Goal: Information Seeking & Learning: Learn about a topic

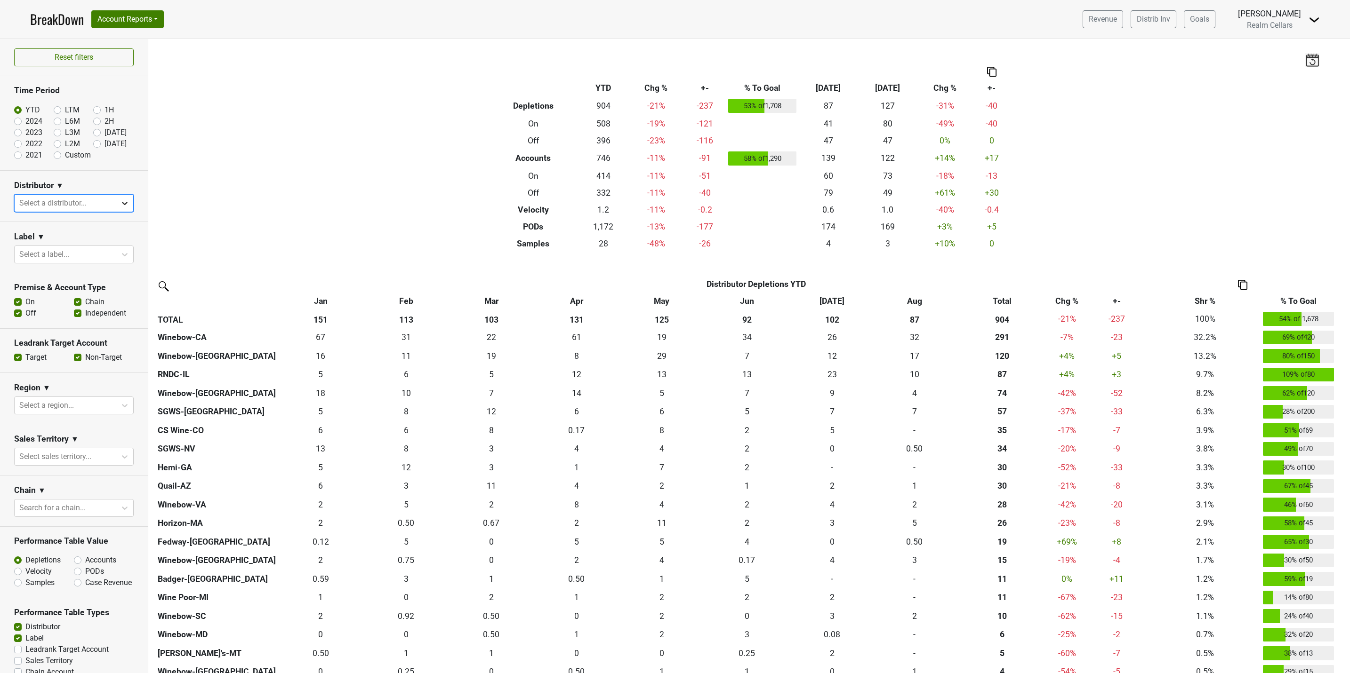
click at [122, 205] on icon at bounding box center [125, 203] width 6 height 3
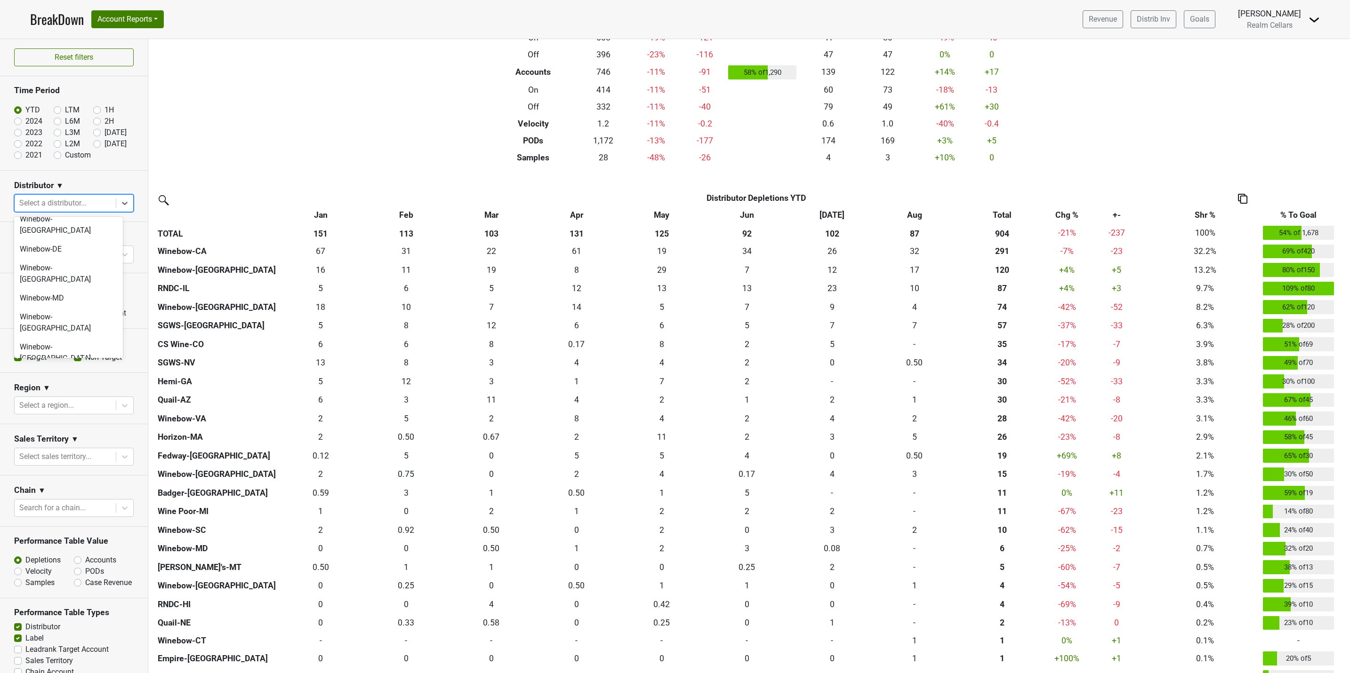
scroll to position [71, 0]
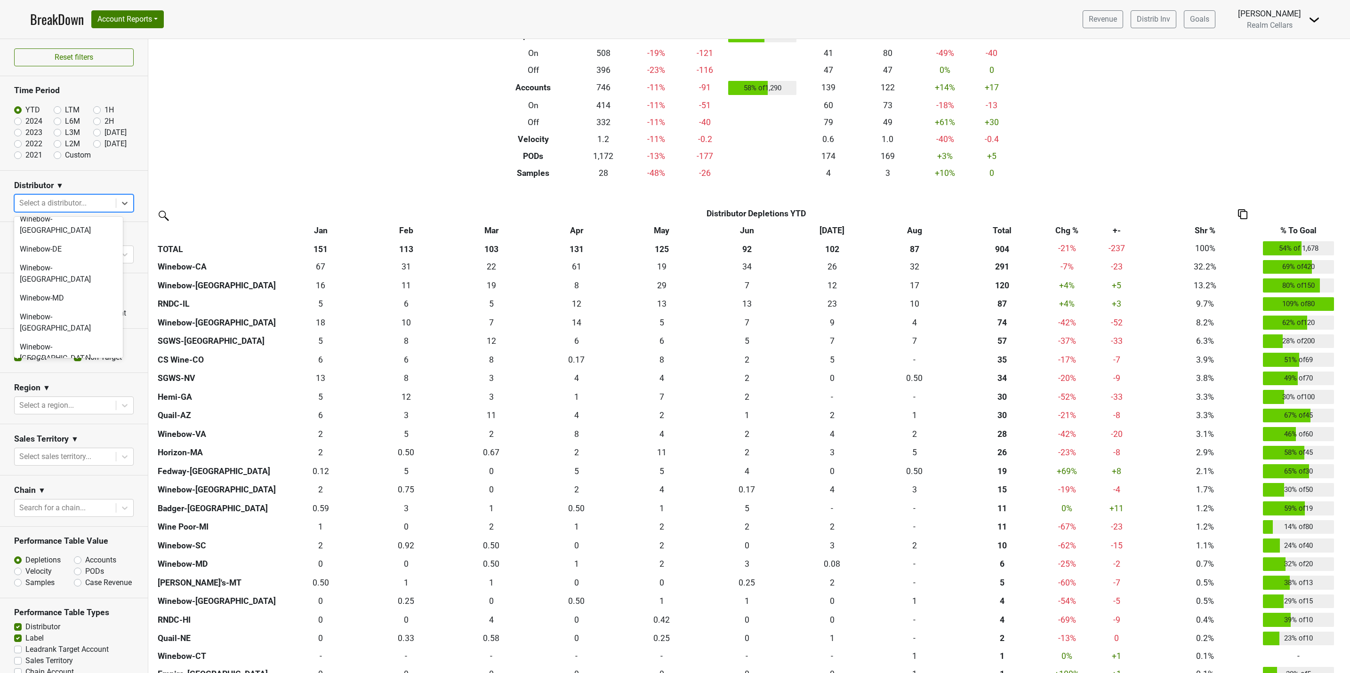
click at [54, 398] on div "Winebow-SC" at bounding box center [68, 407] width 109 height 19
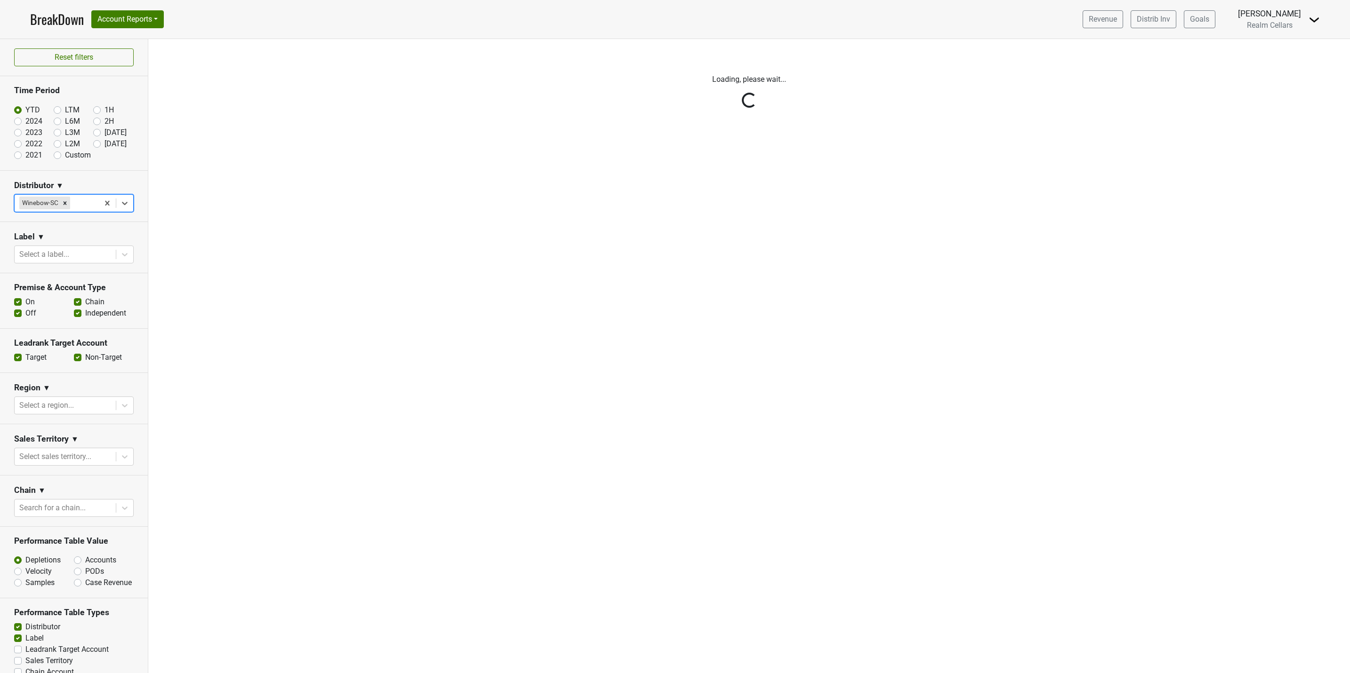
scroll to position [0, 0]
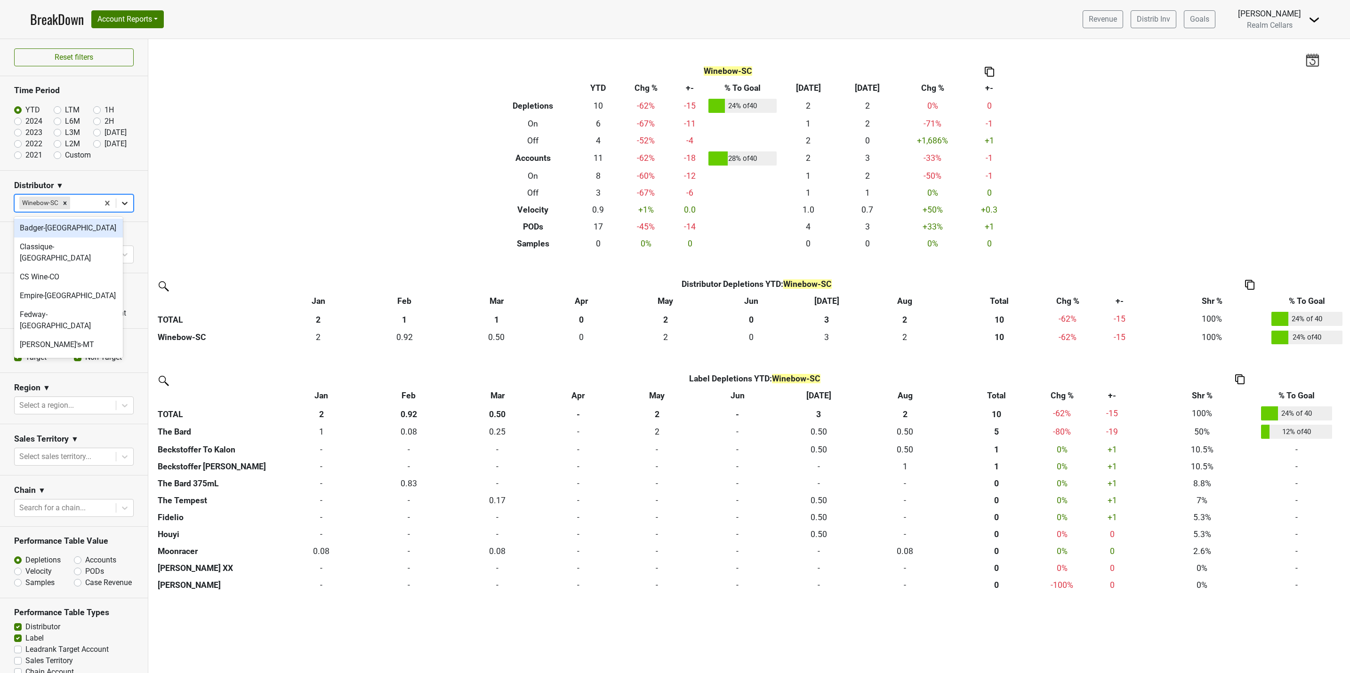
click at [120, 202] on icon at bounding box center [124, 203] width 9 height 9
click at [57, 326] on div "Winebow-NC" at bounding box center [68, 341] width 109 height 30
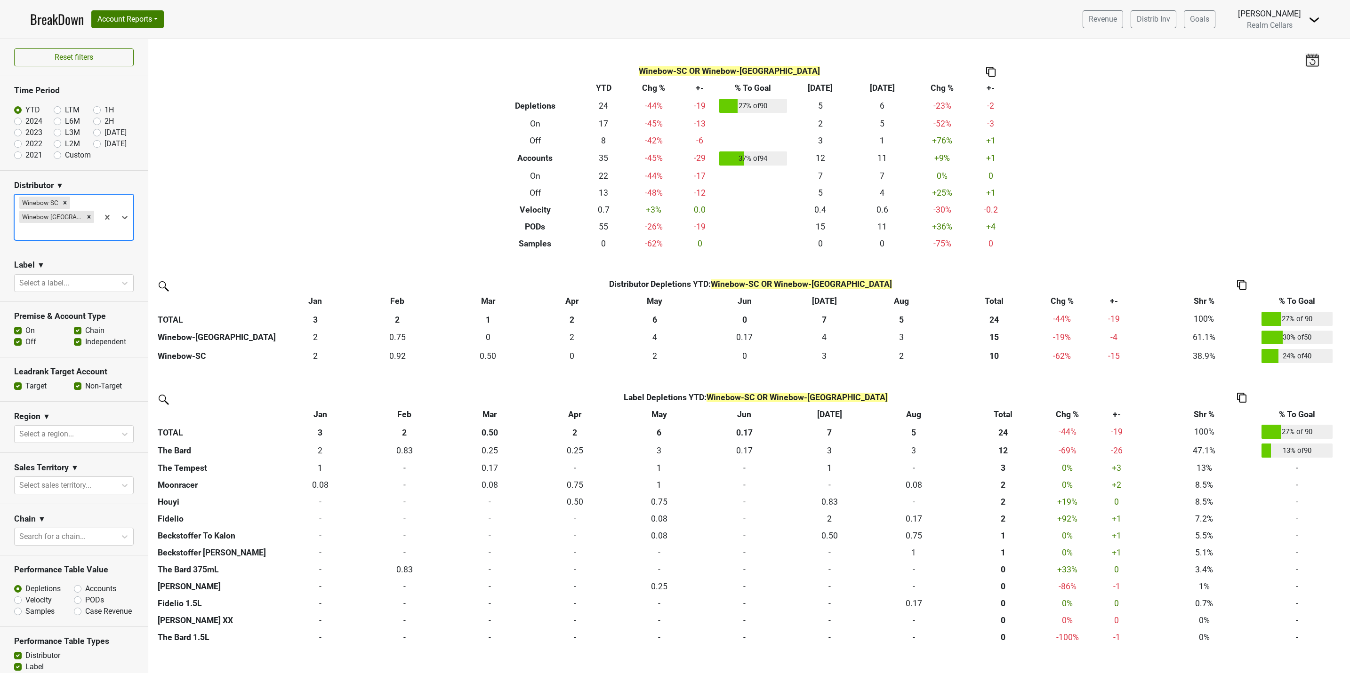
click at [310, 207] on div "Filters Winebow-SC OR Winebow-NC Breakdown Type YTD Chg % +- % To Goal Aug ‘25 …" at bounding box center [748, 356] width 1201 height 634
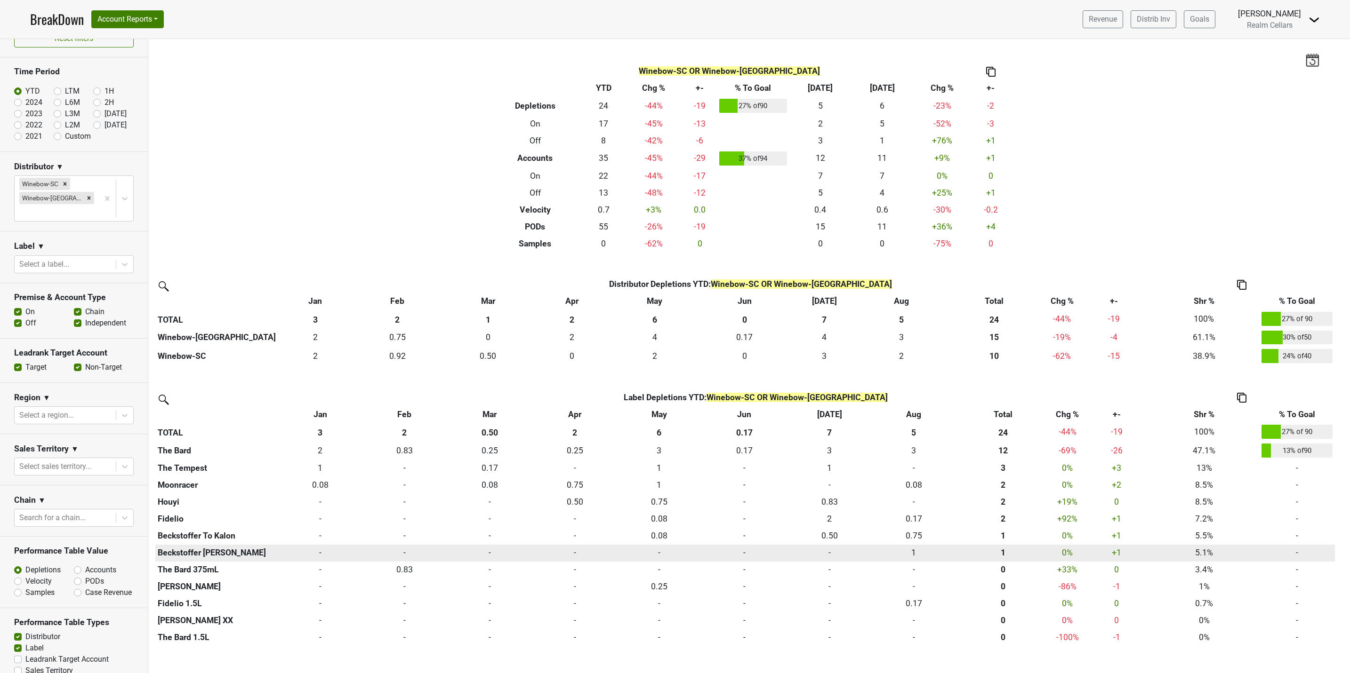
scroll to position [18, 0]
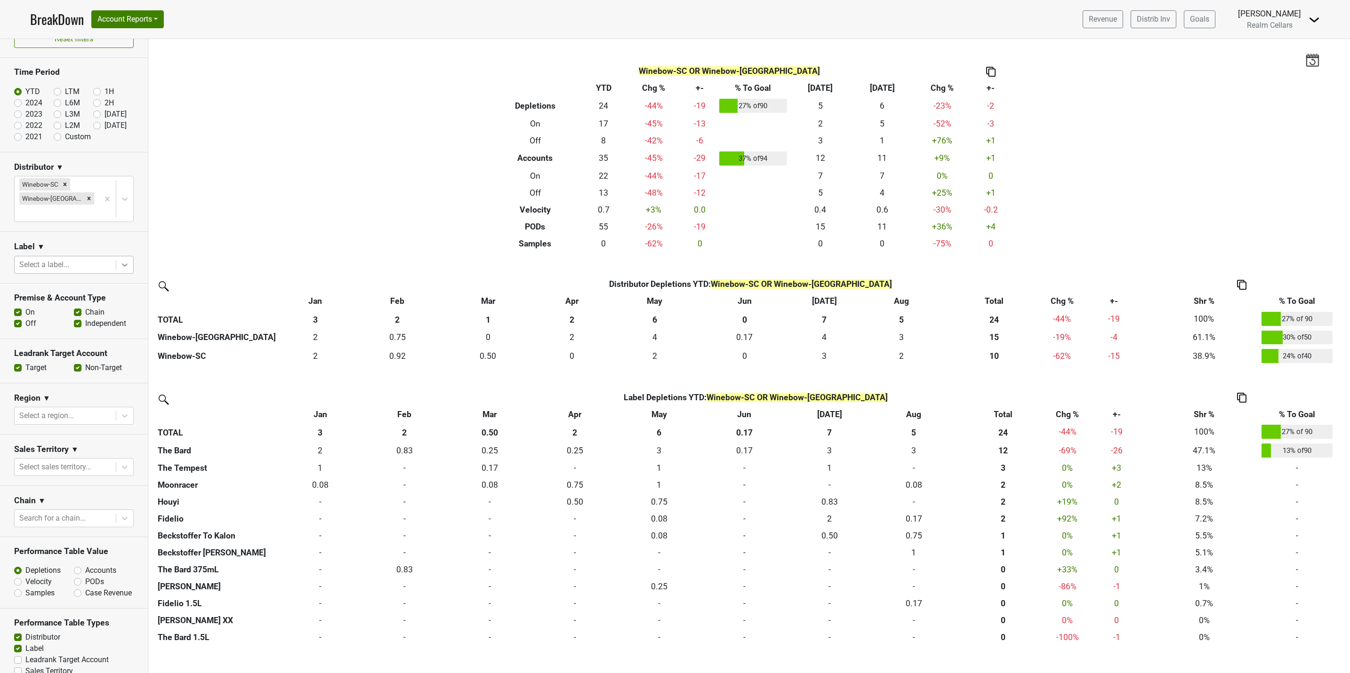
click at [120, 260] on icon at bounding box center [124, 264] width 9 height 9
click at [71, 283] on div "The Bard 375mL" at bounding box center [68, 292] width 109 height 19
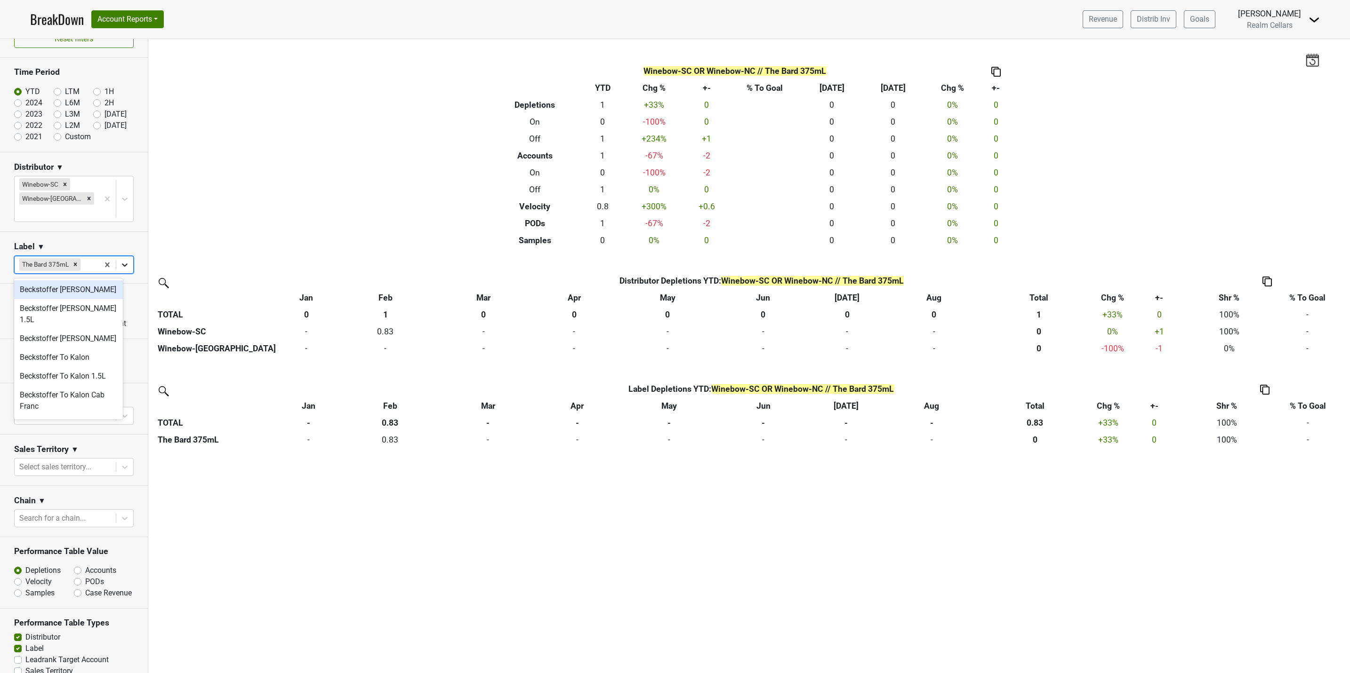
click at [120, 261] on icon at bounding box center [124, 264] width 9 height 9
click at [62, 347] on div "The Bard" at bounding box center [68, 356] width 109 height 19
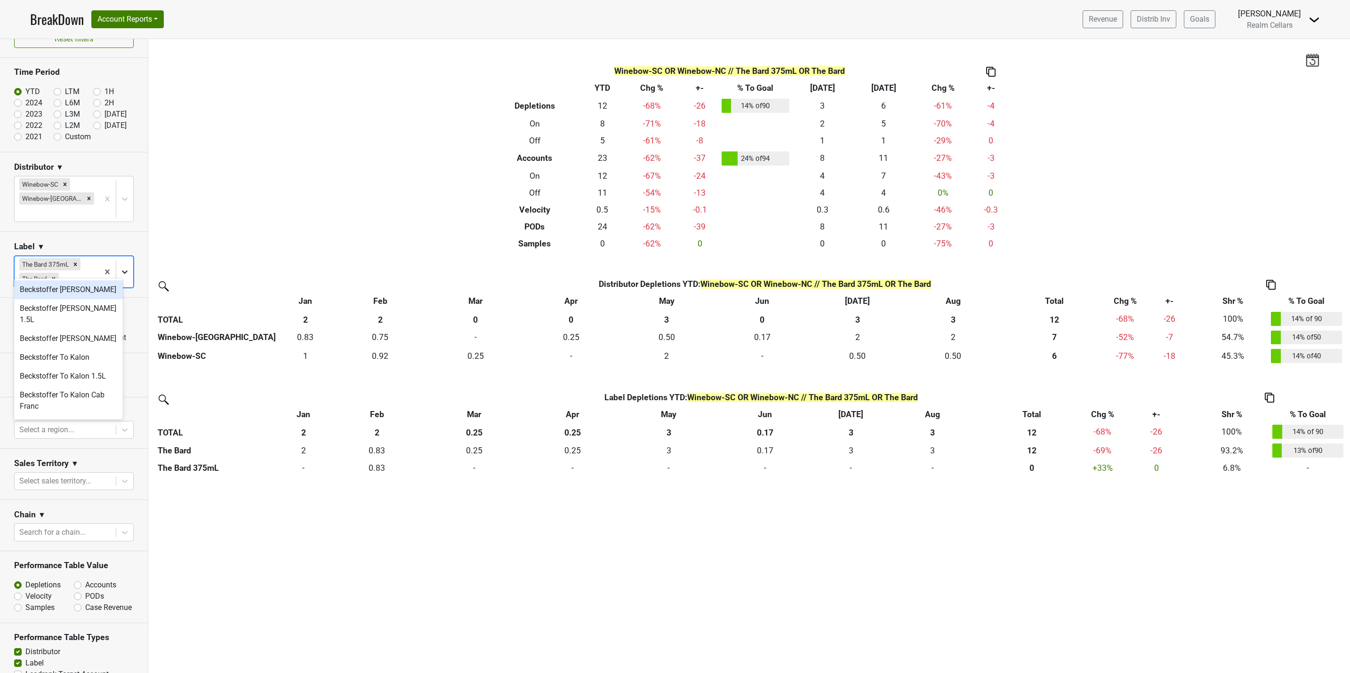
click at [120, 267] on icon at bounding box center [124, 271] width 9 height 9
click at [59, 368] on div "The Bard 1.5L" at bounding box center [68, 377] width 109 height 19
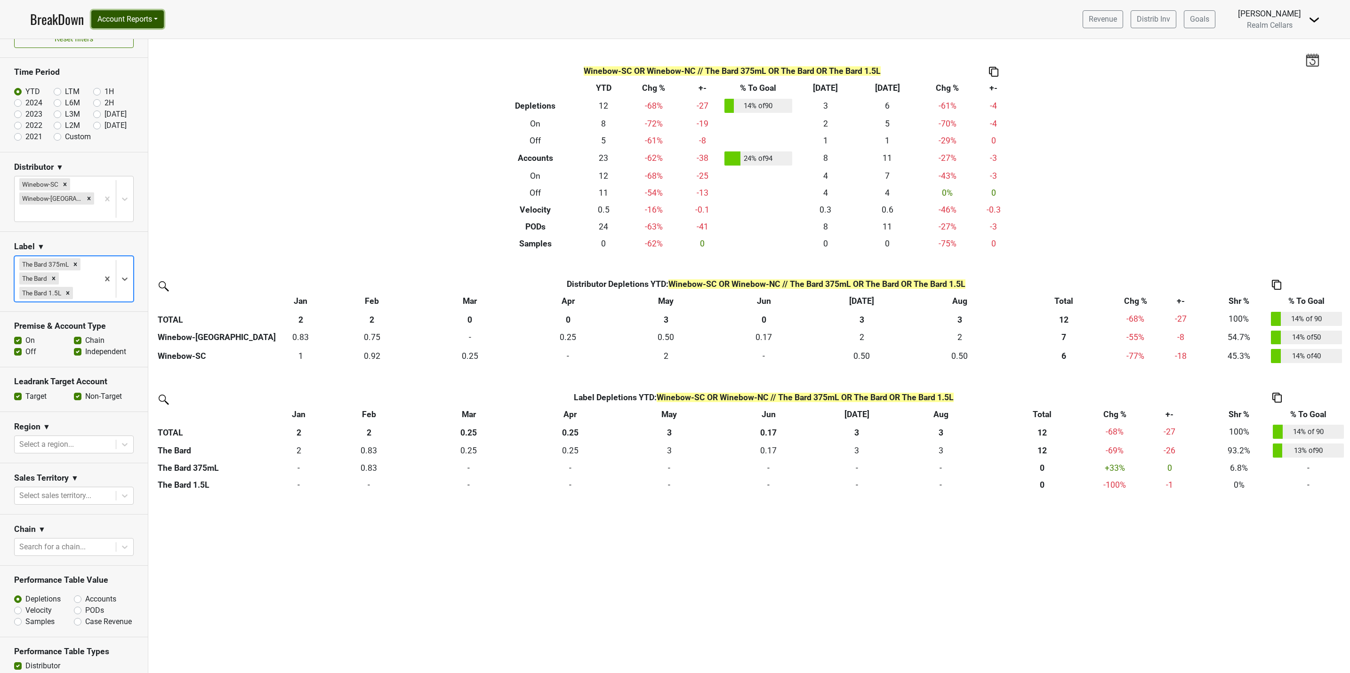
click at [120, 20] on button "Account Reports" at bounding box center [127, 19] width 72 height 18
click at [224, 204] on div "Filters Winebow-SC OR Winebow-NC // The Bard 375mL OR The Bard OR The Bard 1.5L…" at bounding box center [748, 356] width 1201 height 634
click at [407, 596] on div "Filters Winebow-SC OR Winebow-NC // The Bard 375mL OR The Bard OR The Bard 1.5L…" at bounding box center [748, 356] width 1201 height 634
click at [1278, 281] on img at bounding box center [1275, 285] width 9 height 10
click at [1261, 269] on div "Export to Excel" at bounding box center [1276, 267] width 48 height 14
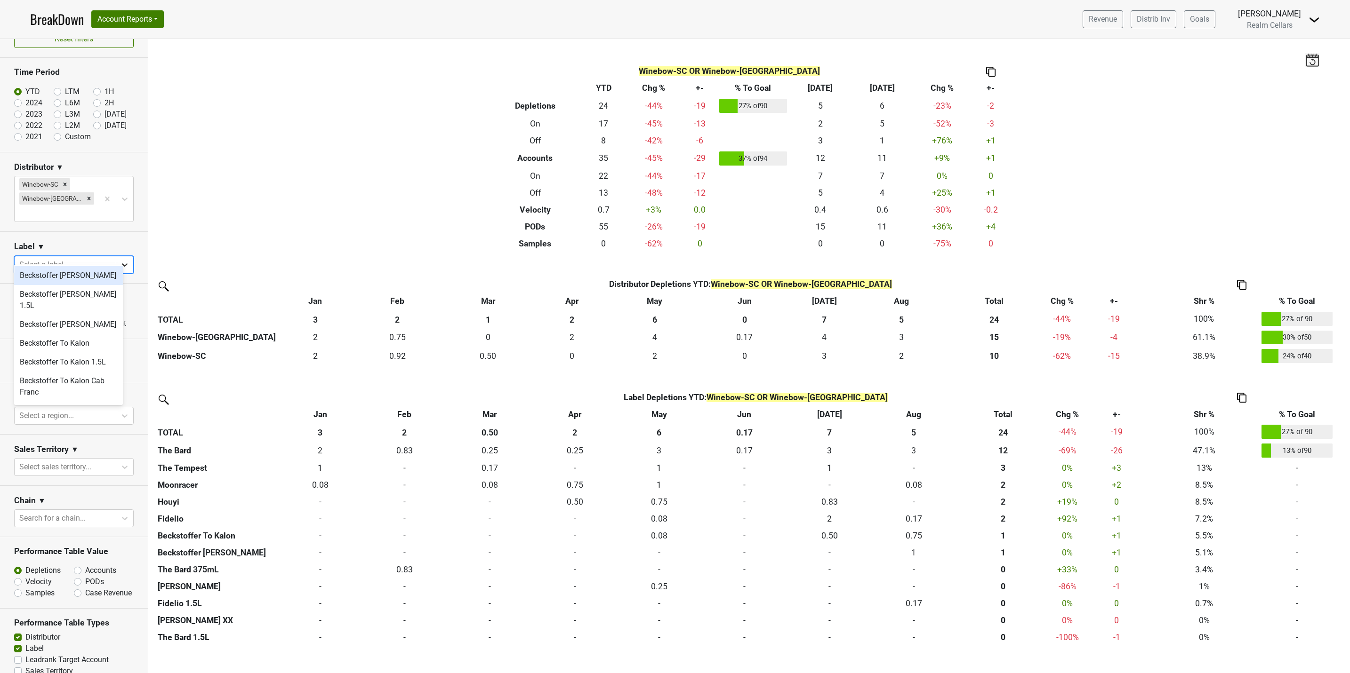
click at [120, 260] on icon at bounding box center [124, 264] width 9 height 9
click at [50, 317] on div "The Bard" at bounding box center [68, 326] width 109 height 19
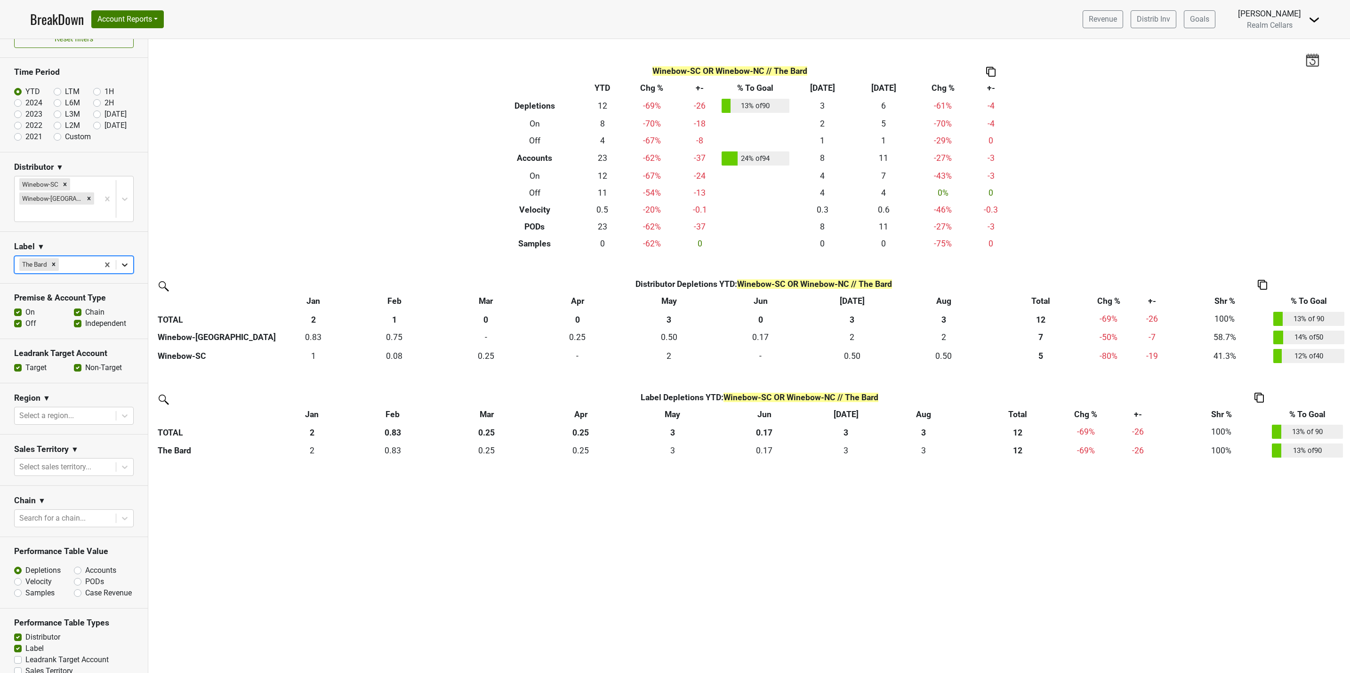
click at [120, 260] on icon at bounding box center [124, 264] width 9 height 9
click at [60, 333] on div "The Bard 1.5L" at bounding box center [68, 342] width 109 height 19
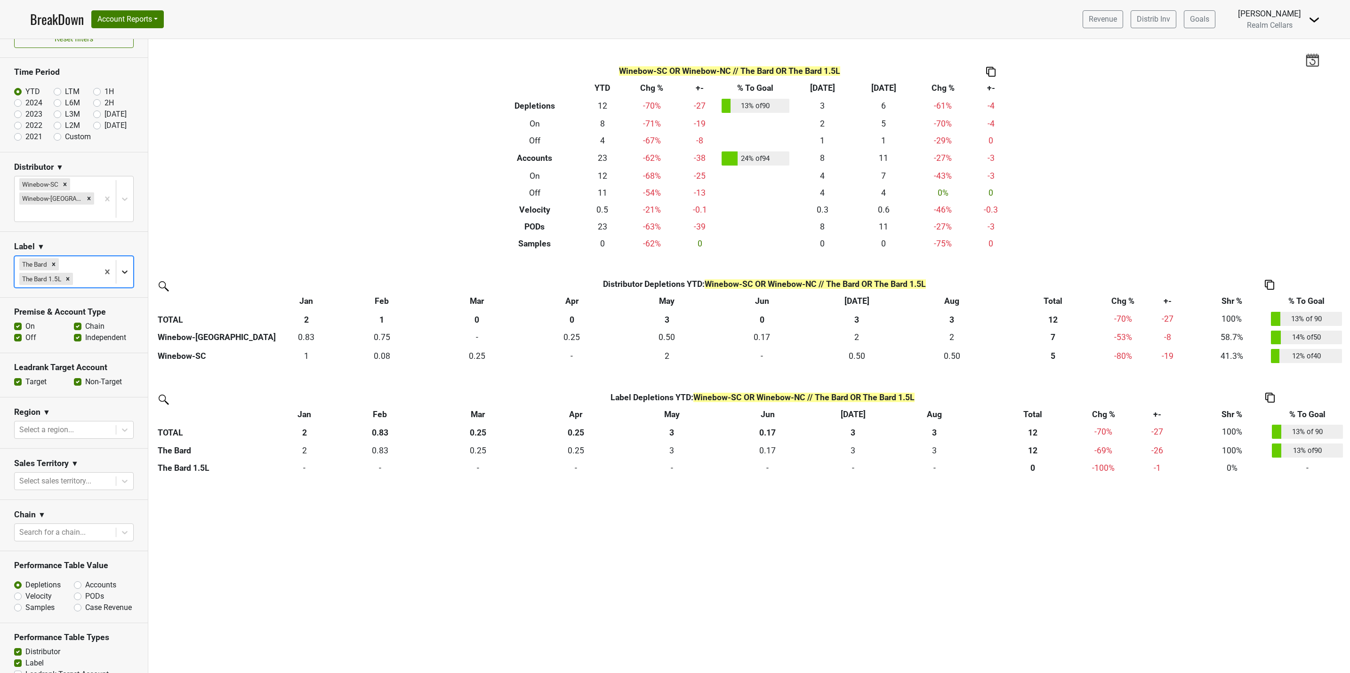
click at [120, 267] on icon at bounding box center [124, 271] width 9 height 9
click at [66, 350] on div "The Bard 375mL" at bounding box center [68, 356] width 109 height 19
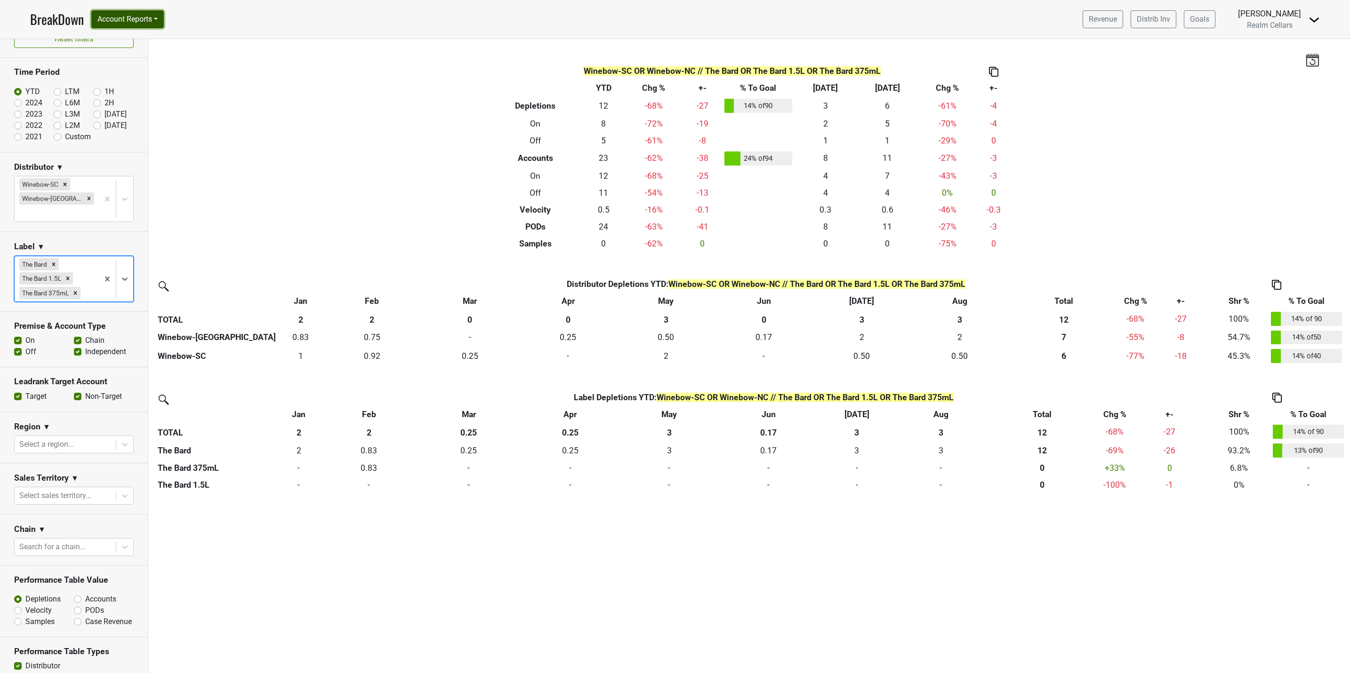
click at [124, 20] on button "Account Reports" at bounding box center [127, 19] width 72 height 18
click at [132, 39] on link "SuperRanker" at bounding box center [133, 40] width 83 height 15
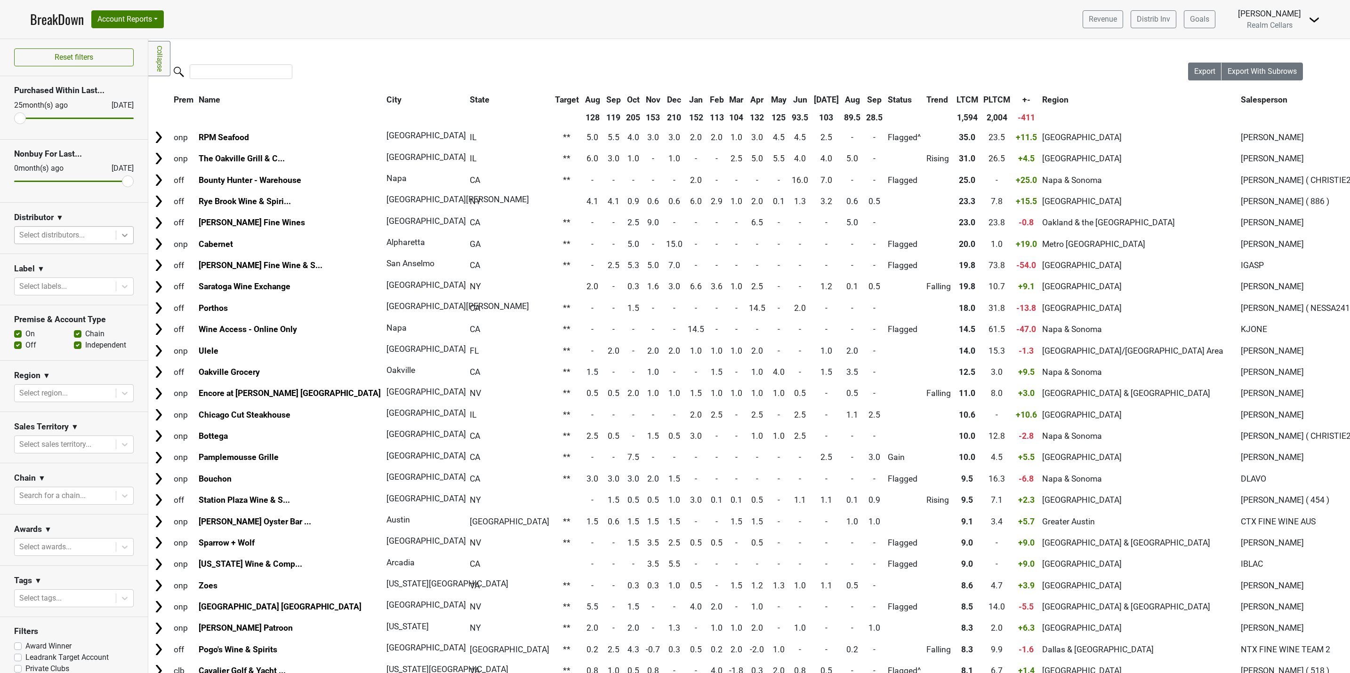
click at [120, 239] on icon at bounding box center [124, 235] width 9 height 9
click at [71, 431] on div "Winebow-SC" at bounding box center [68, 440] width 109 height 19
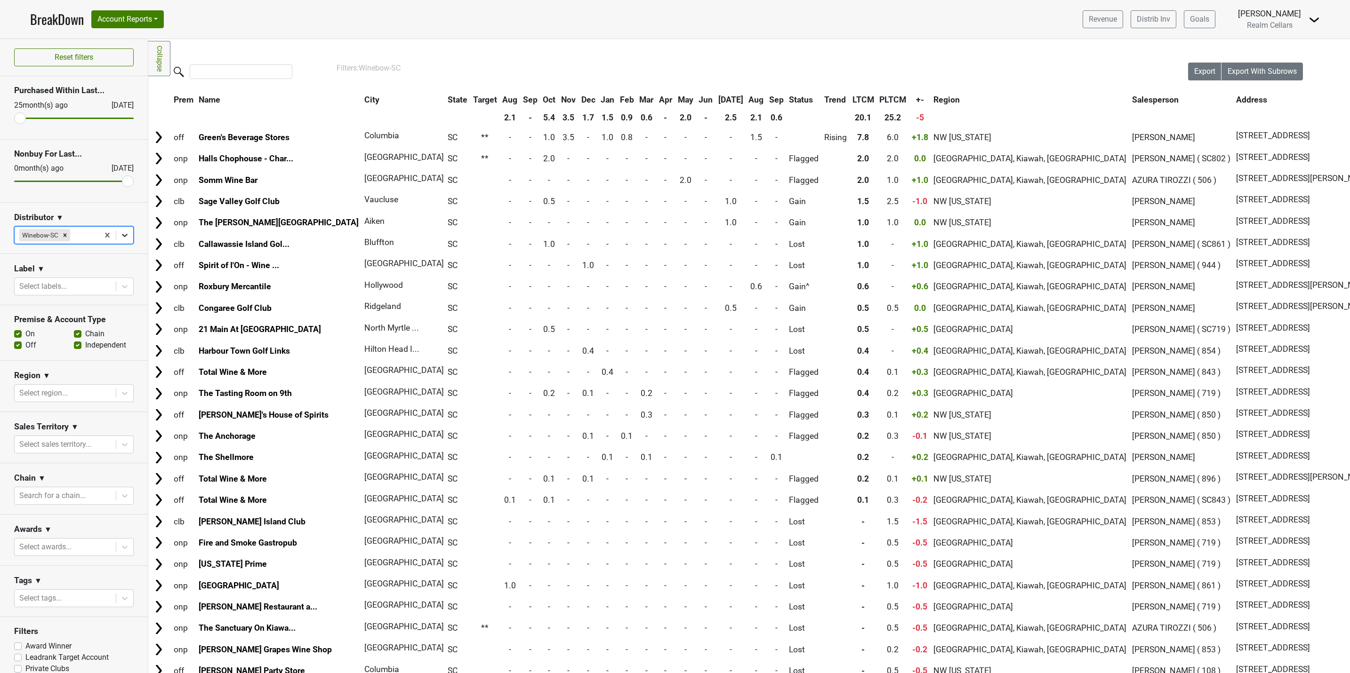
click at [120, 236] on icon at bounding box center [124, 235] width 9 height 9
click at [55, 359] on div "Winebow-[GEOGRAPHIC_DATA]" at bounding box center [68, 374] width 109 height 30
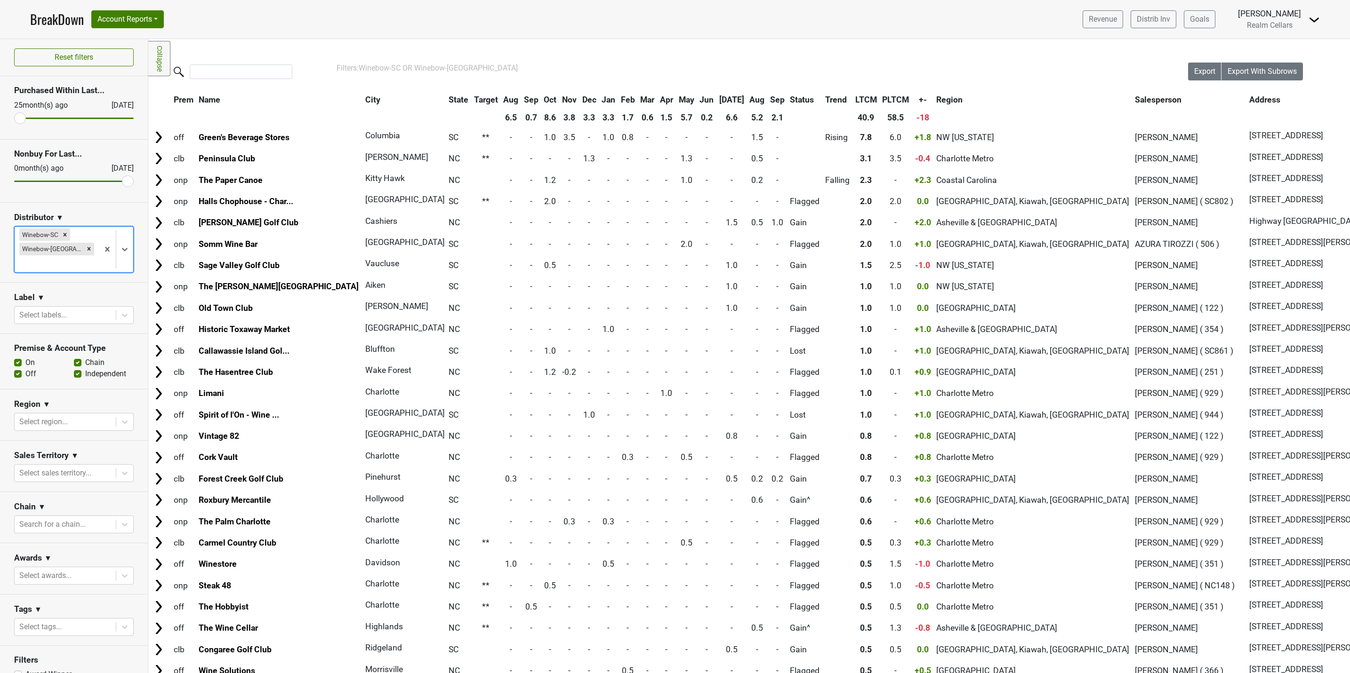
scroll to position [29, 0]
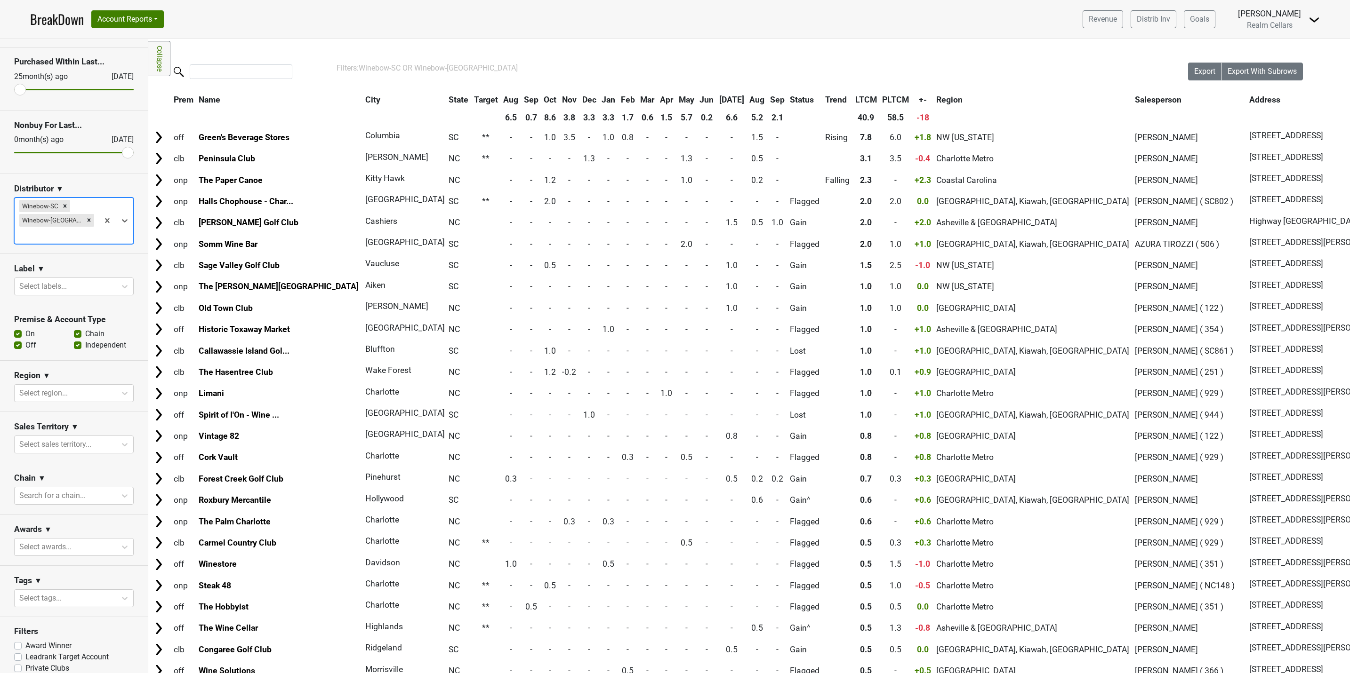
click at [25, 663] on label "Private Clubs" at bounding box center [47, 668] width 44 height 11
click at [19, 663] on input "Private Clubs" at bounding box center [18, 667] width 8 height 9
checkbox input "true"
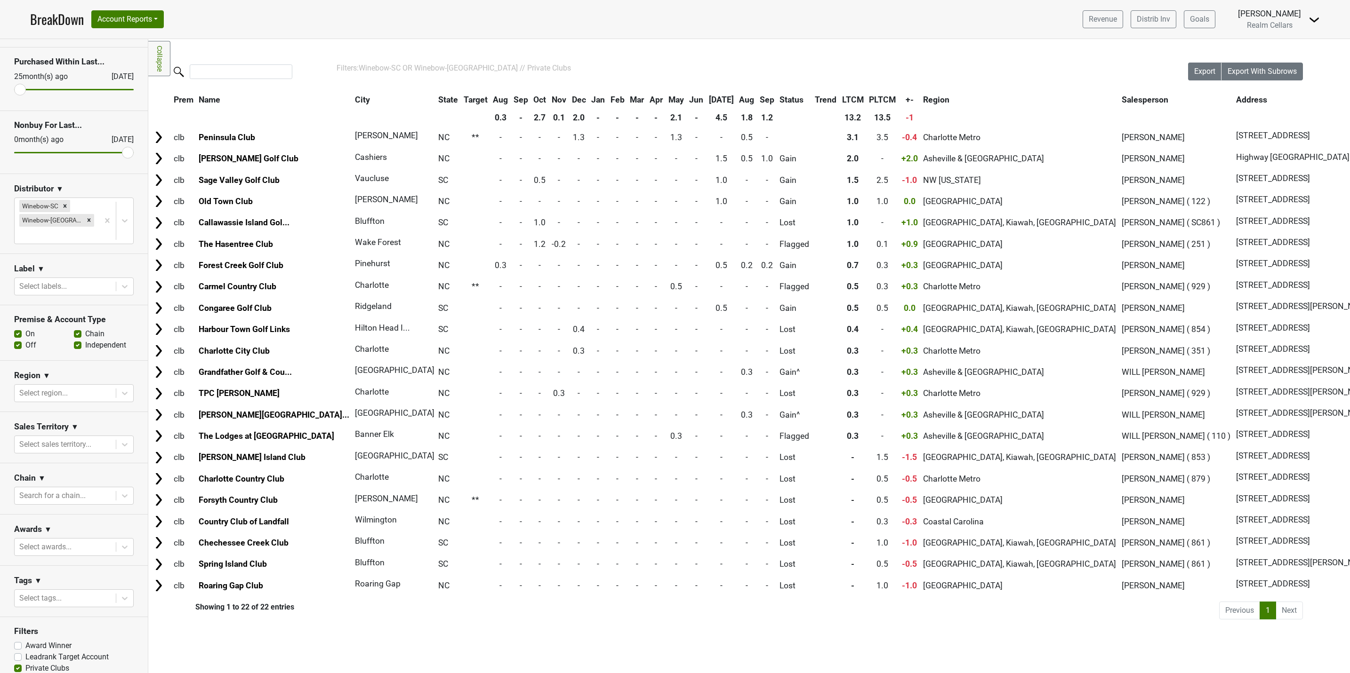
click at [58, 23] on link "BreakDown" at bounding box center [57, 19] width 54 height 20
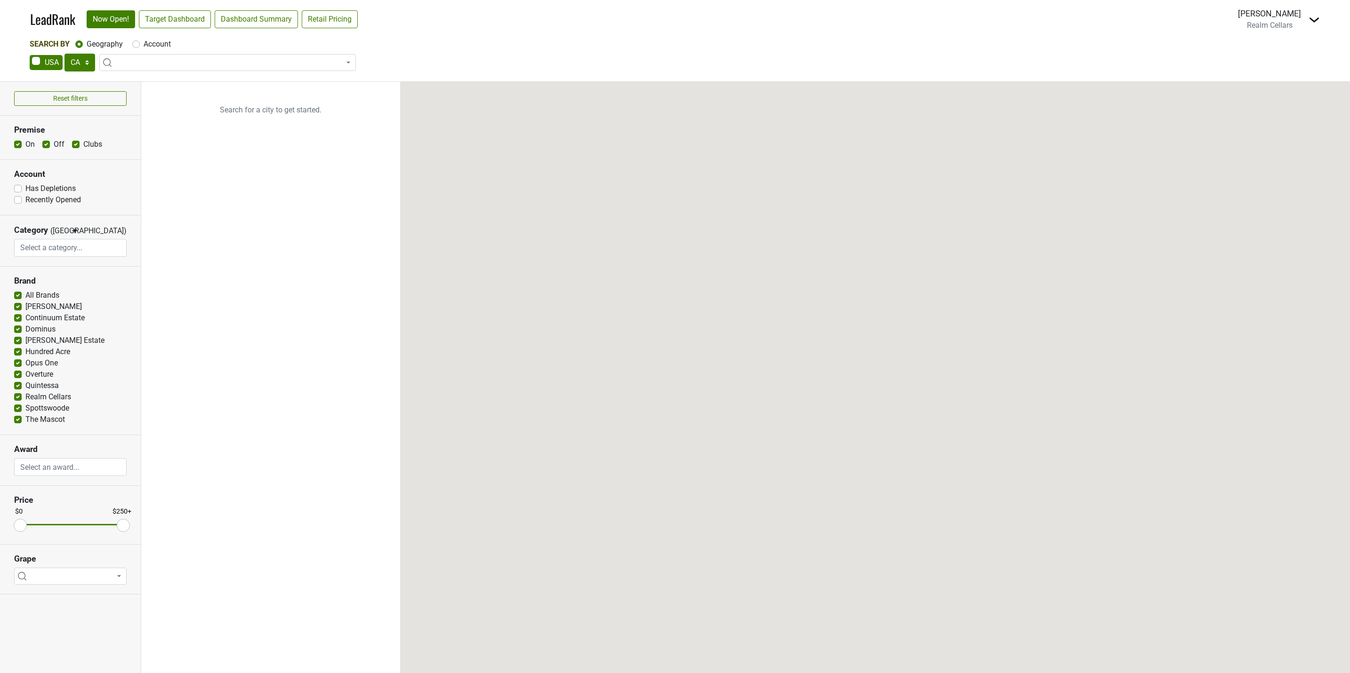
select select "CA"
select select
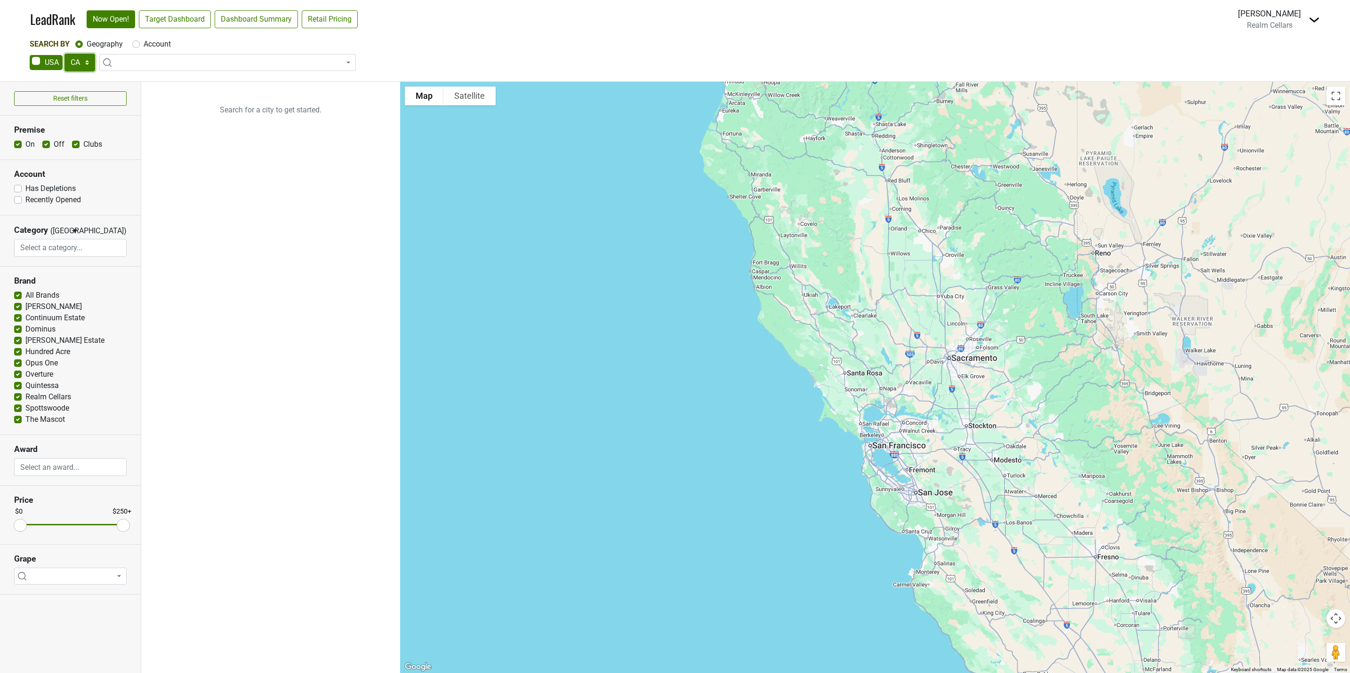
click at [88, 61] on select "AK AL AR AZ CA CO CT DC DE FL [GEOGRAPHIC_DATA] HI IA ID IL IN KS [GEOGRAPHIC_D…" at bounding box center [79, 63] width 31 height 18
click at [64, 54] on select "AK AL AR AZ CA CO CT DC DE FL [GEOGRAPHIC_DATA] HI IA ID IL IN KS [GEOGRAPHIC_D…" at bounding box center [79, 63] width 31 height 18
click at [174, 23] on link "Target Dashboard" at bounding box center [175, 19] width 72 height 18
click at [84, 61] on select "AK AL AR AZ CA CO CT DC DE FL GA HI IA ID IL IN KS KY LA MA MD ME MI MN MO MS M…" at bounding box center [79, 63] width 31 height 18
select select "SC"
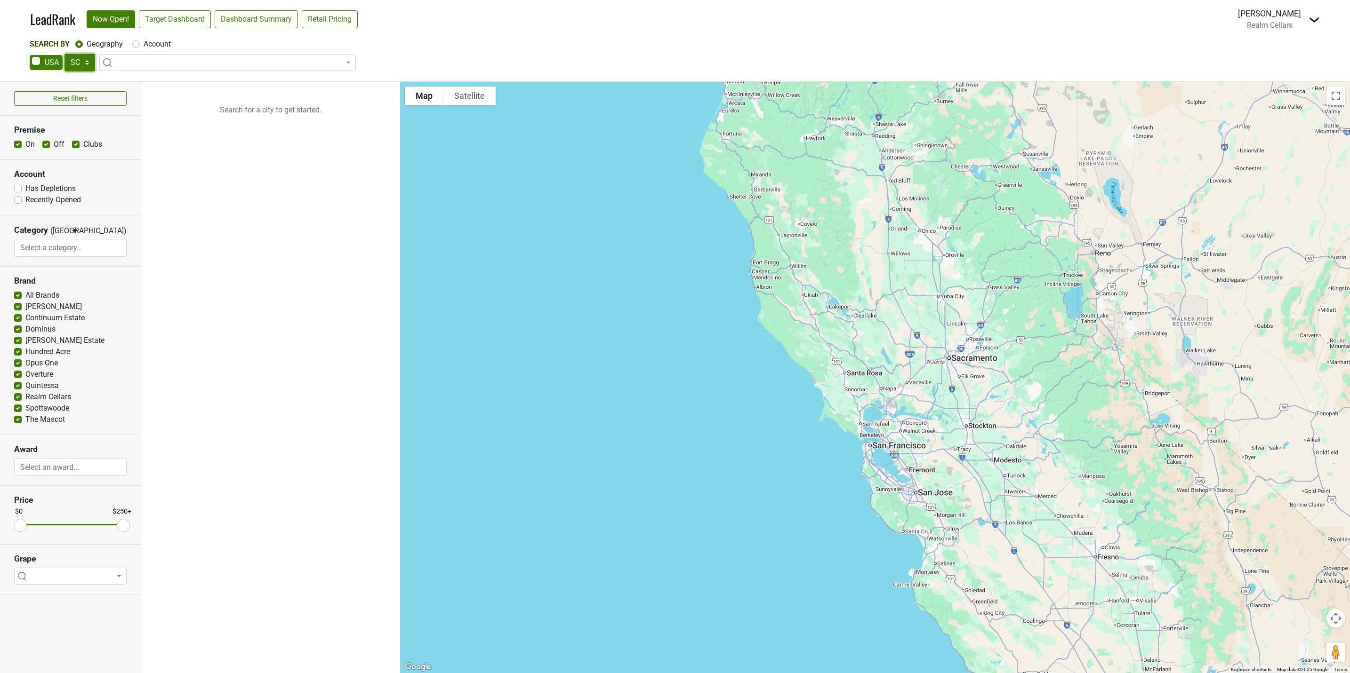
click at [64, 54] on select "AK AL AR AZ CA CO CT DC DE FL GA HI IA ID IL IN KS KY LA MA MD ME MI MN MO MS M…" at bounding box center [79, 63] width 31 height 18
click at [166, 24] on link "Target Dashboard" at bounding box center [175, 19] width 72 height 18
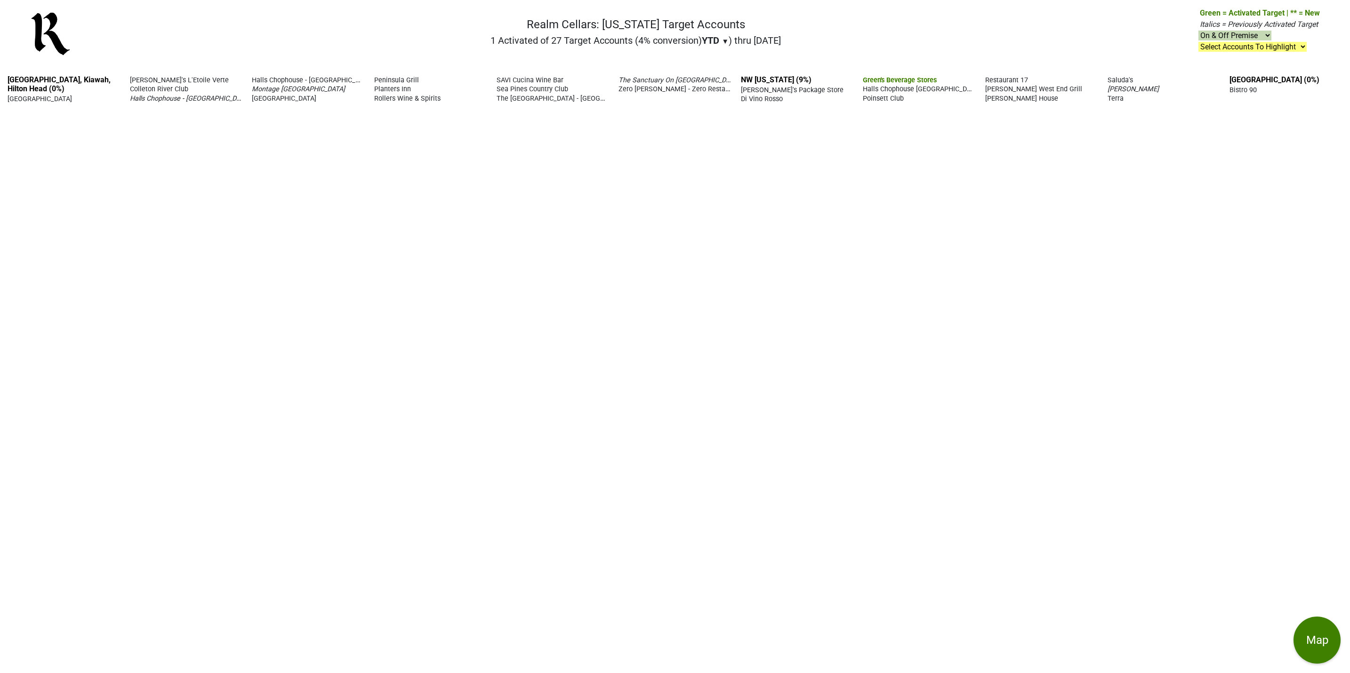
click at [446, 8] on nav "Realm Cellars: [US_STATE] Target Accounts 1 Activated of 27 Target Accounts (4%…" at bounding box center [675, 38] width 1304 height 60
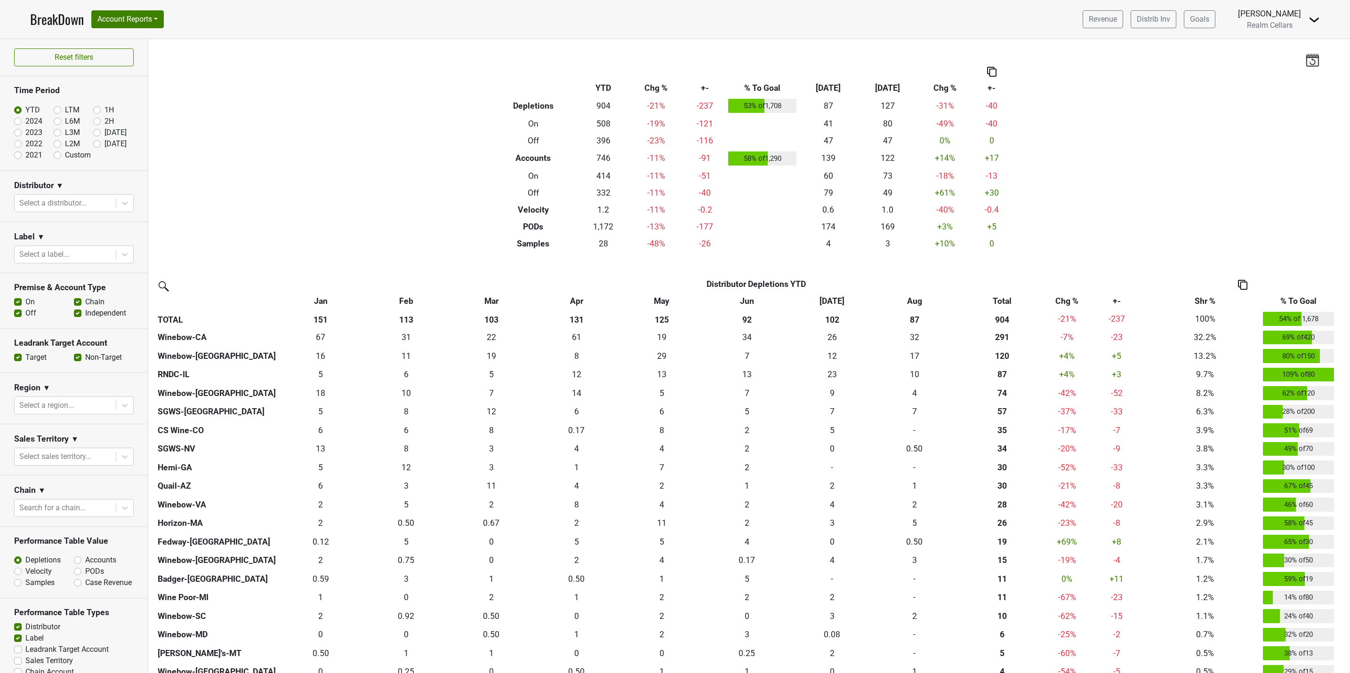
click at [65, 108] on label "LTM" at bounding box center [72, 109] width 15 height 11
click at [54, 108] on input "LTM" at bounding box center [73, 108] width 38 height 9
radio input "true"
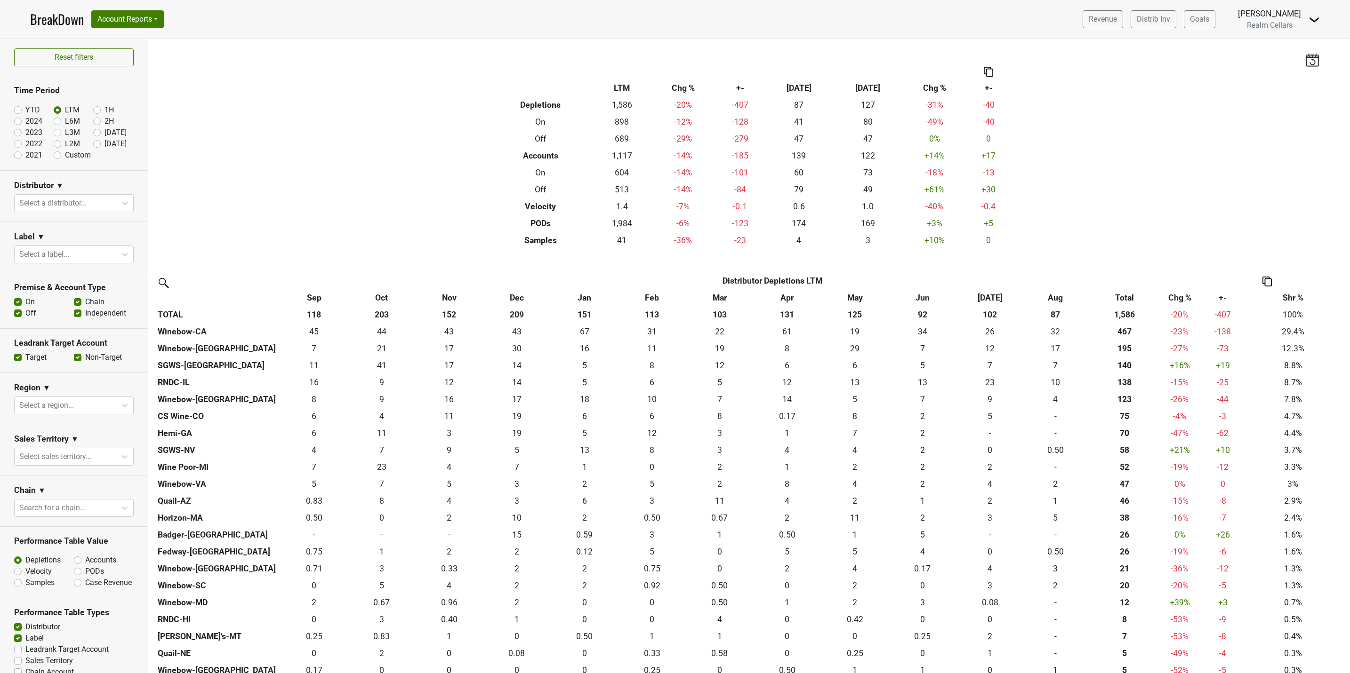
click at [25, 110] on label "YTD" at bounding box center [32, 109] width 15 height 11
click at [19, 110] on input "YTD" at bounding box center [33, 108] width 38 height 9
radio input "true"
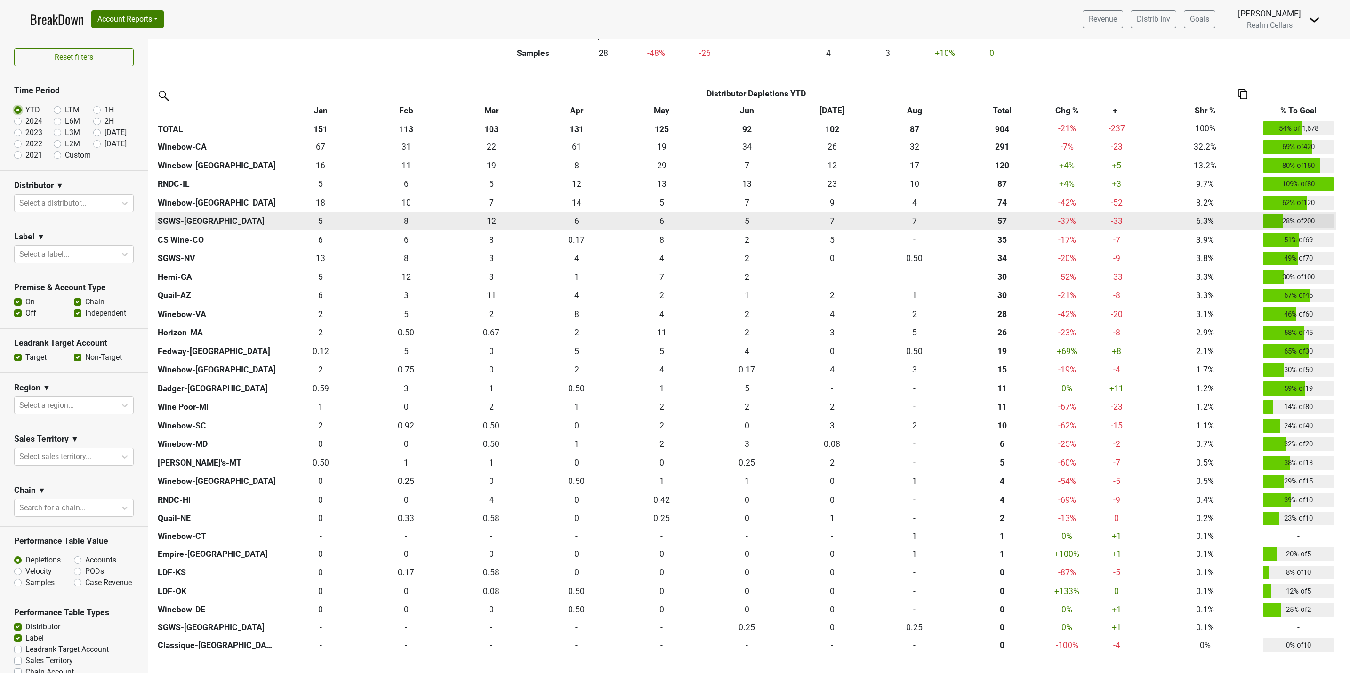
scroll to position [212, 0]
